Goal: Task Accomplishment & Management: Use online tool/utility

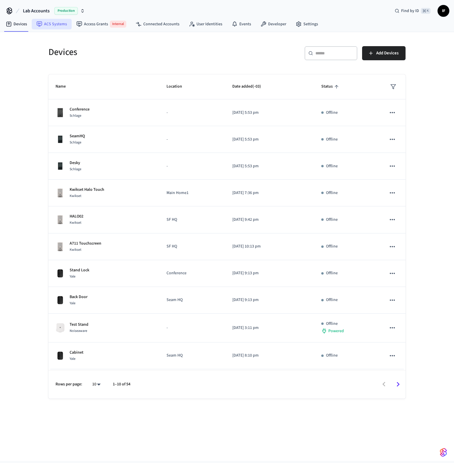
click at [60, 19] on link "ACS Systems" at bounding box center [52, 24] width 40 height 11
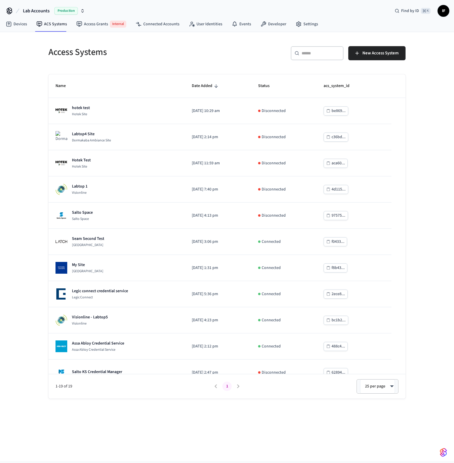
click at [248, 63] on div "​ ​ New Access System" at bounding box center [318, 55] width 175 height 19
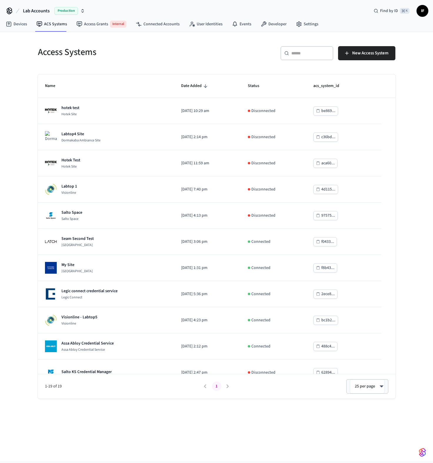
click at [400, 231] on div "Access Systems ​ ​ New Access System Name Date Added Status acs_system_id hotek…" at bounding box center [216, 218] width 367 height 359
